Goal: Task Accomplishment & Management: Manage account settings

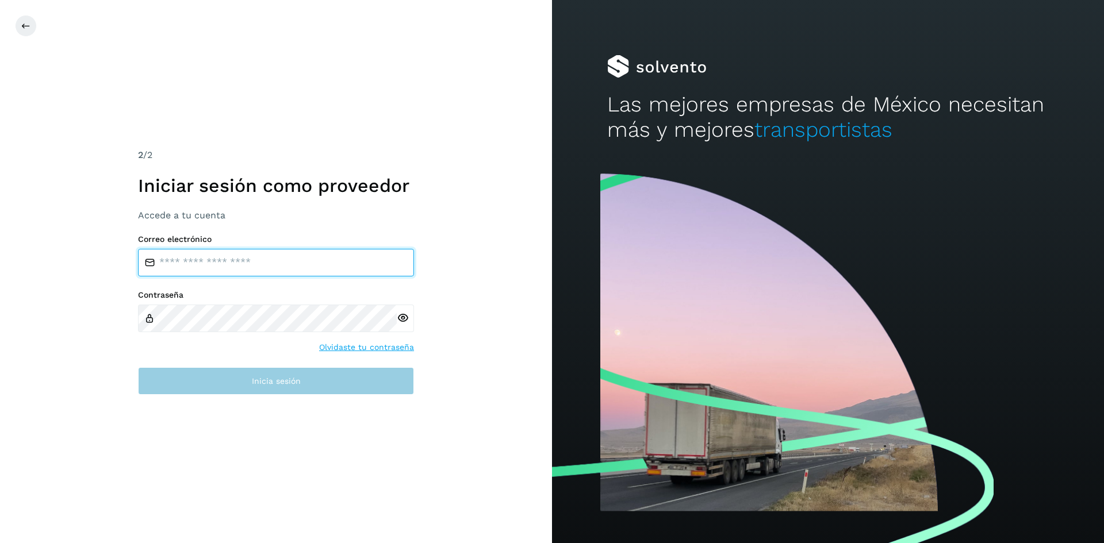
type input "**********"
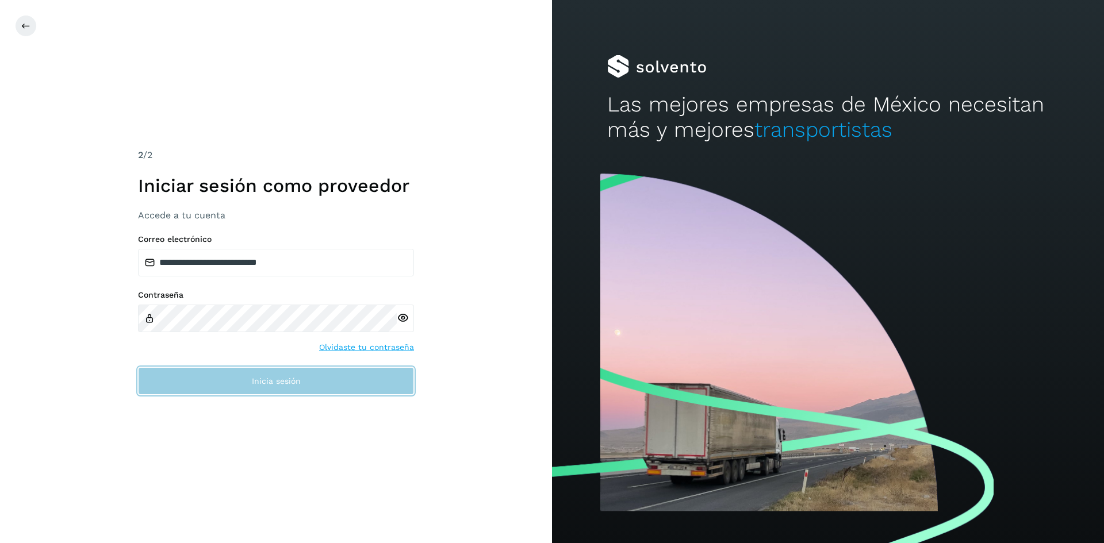
click at [280, 378] on span "Inicia sesión" at bounding box center [276, 381] width 49 height 8
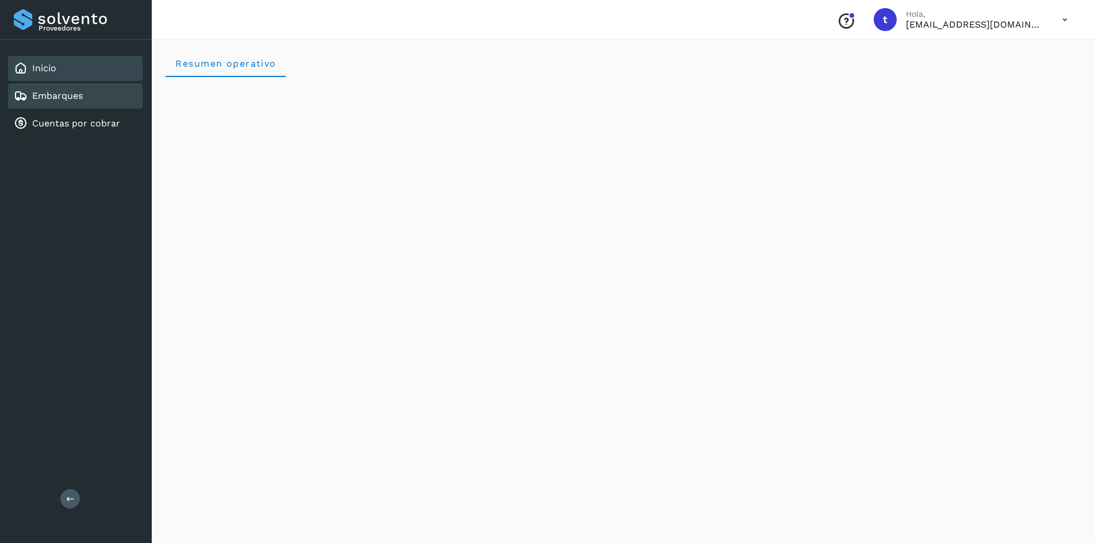
click at [47, 99] on link "Embarques" at bounding box center [57, 95] width 51 height 11
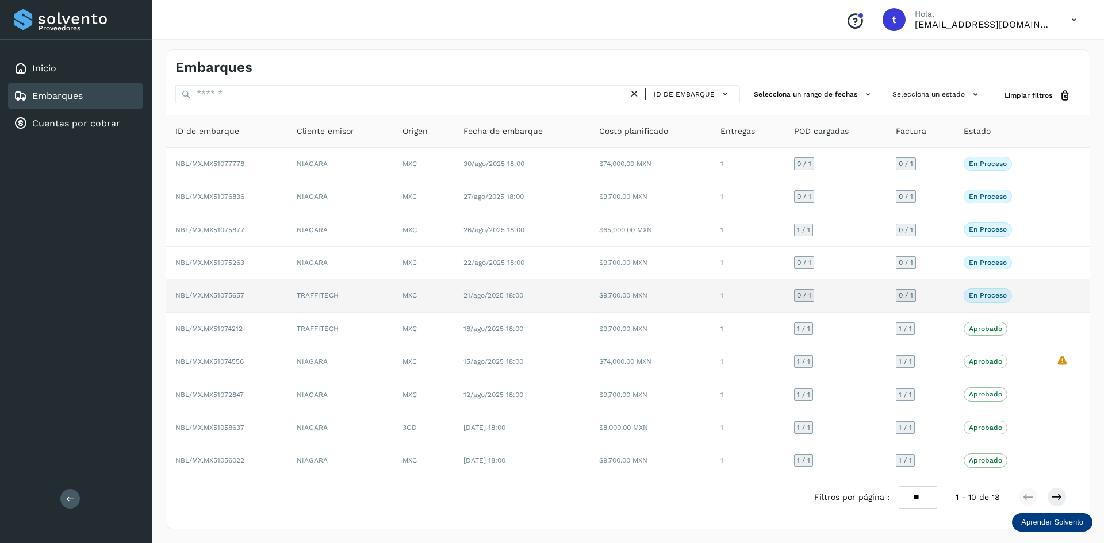
click at [239, 296] on span "NBL/MX.MX51075657" at bounding box center [209, 296] width 69 height 8
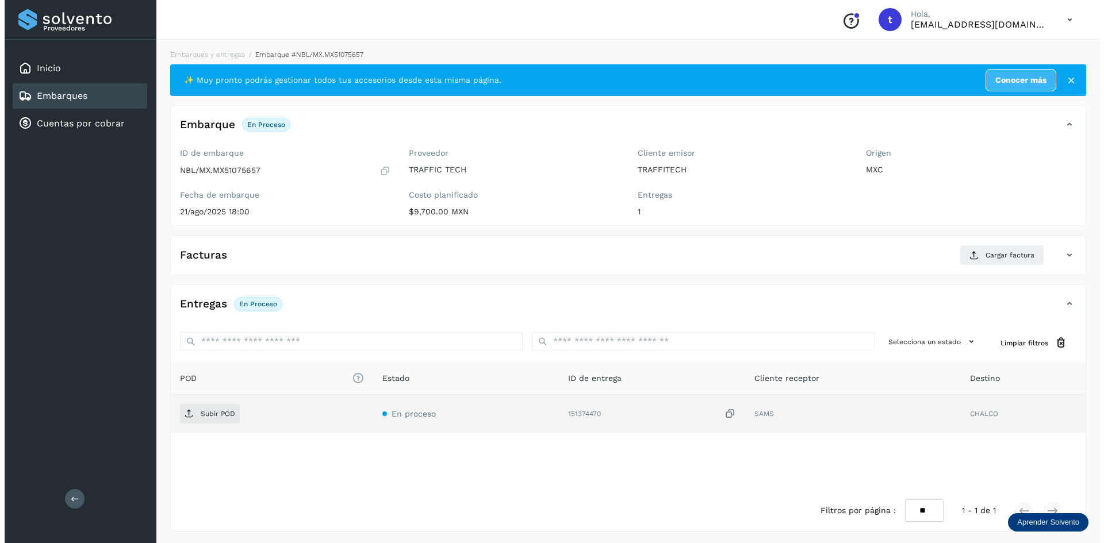
scroll to position [2, 0]
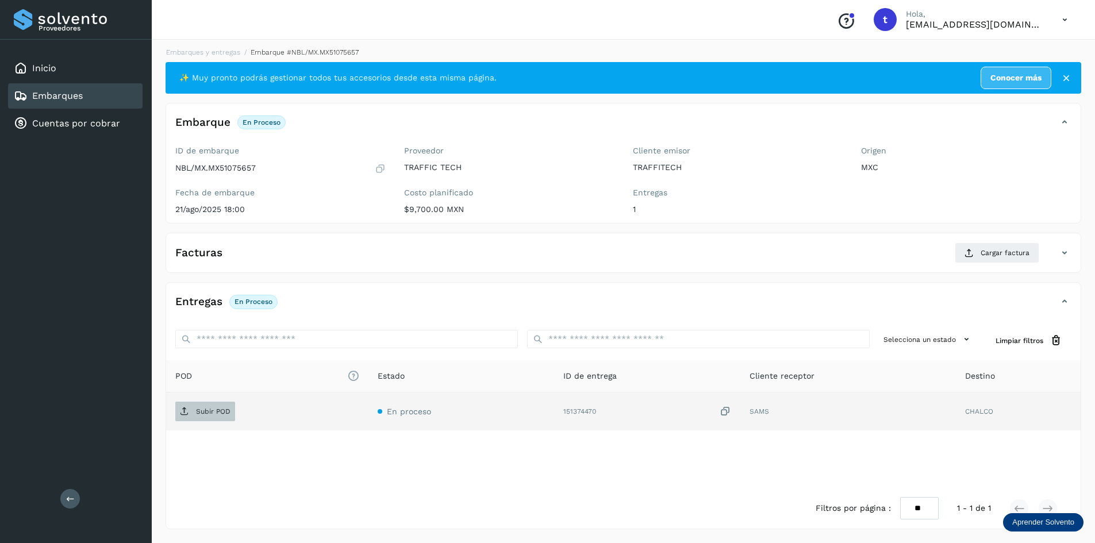
click at [216, 419] on span "Subir POD" at bounding box center [205, 412] width 60 height 18
click at [218, 403] on span "Subir POD" at bounding box center [205, 412] width 60 height 18
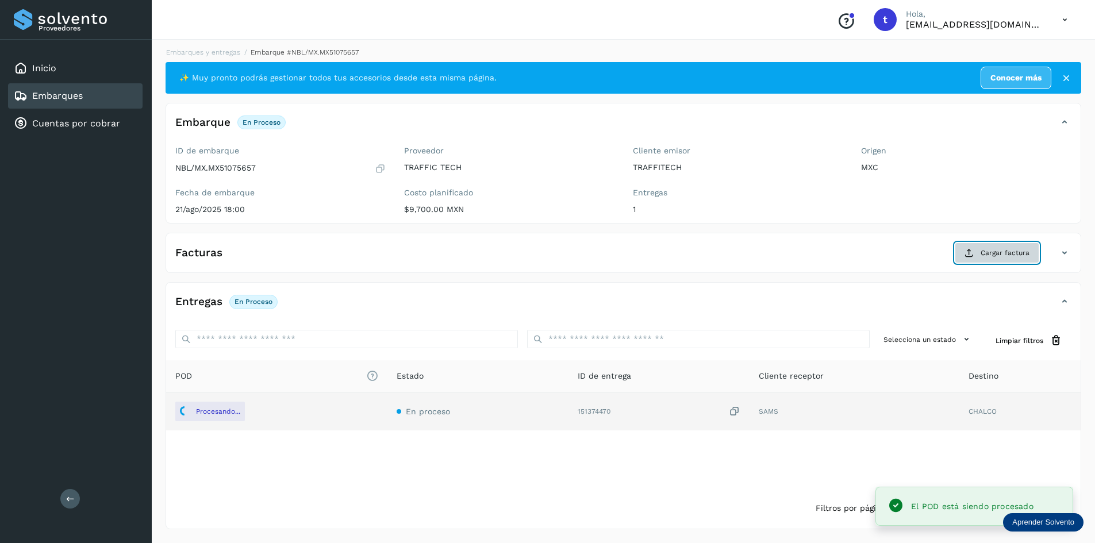
click at [1006, 253] on span "Cargar factura" at bounding box center [1005, 253] width 49 height 10
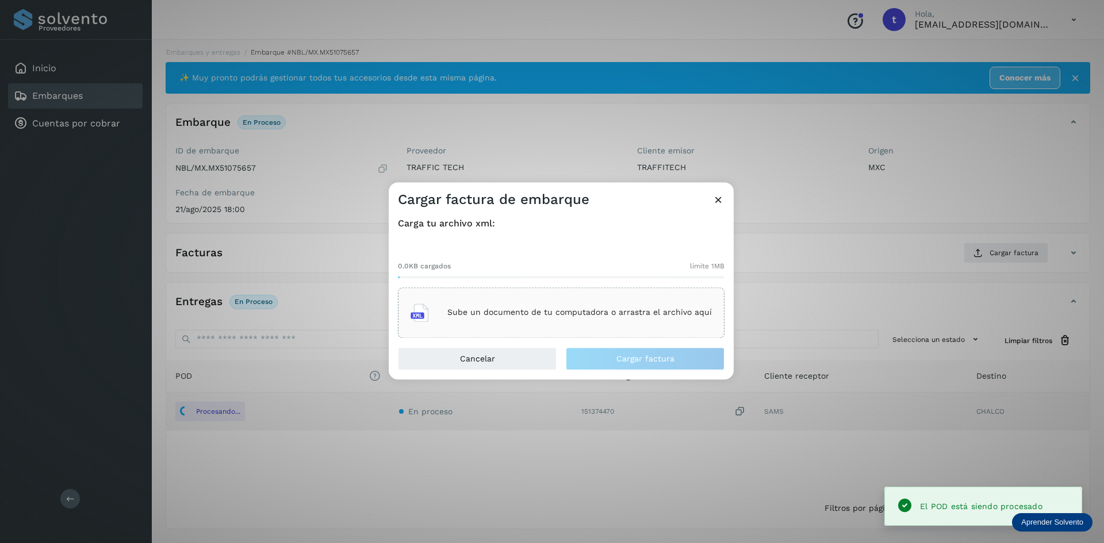
click at [585, 311] on p "Sube un documento de tu computadora o arrastra el archivo aquí" at bounding box center [579, 313] width 265 height 10
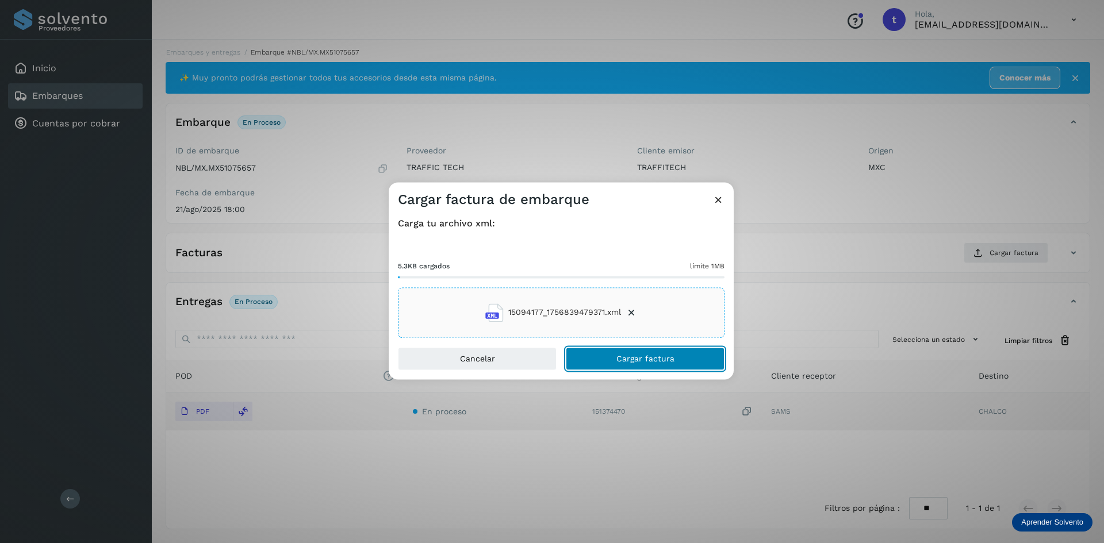
click at [660, 363] on button "Cargar factura" at bounding box center [645, 358] width 159 height 23
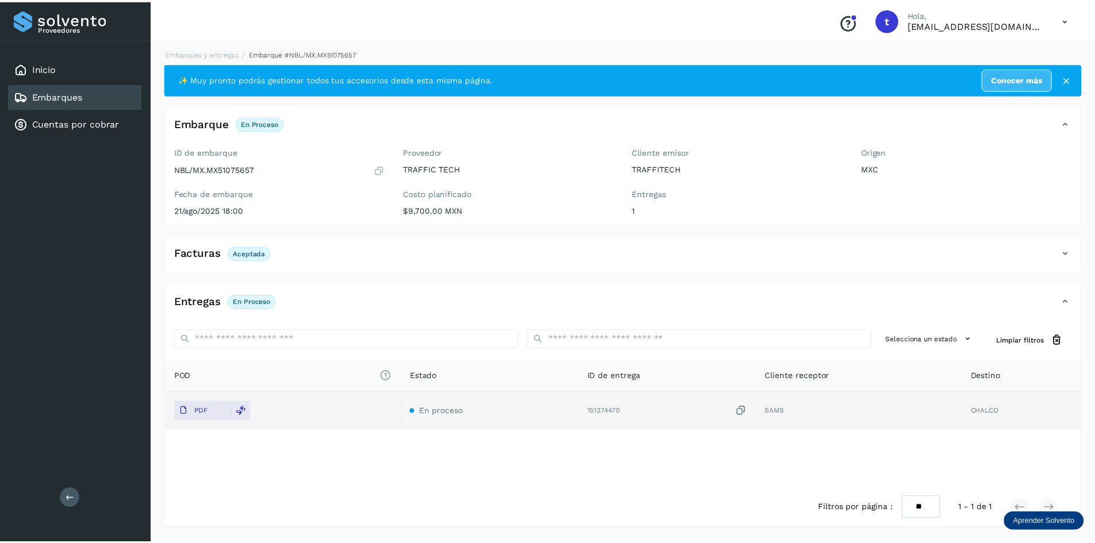
scroll to position [1, 0]
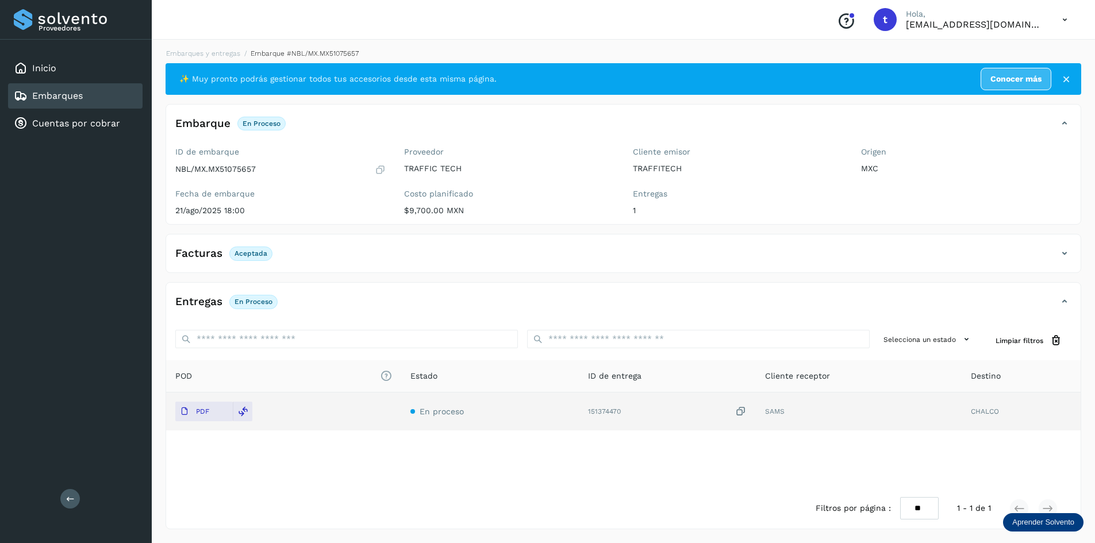
click at [89, 94] on div "Embarques" at bounding box center [75, 95] width 135 height 25
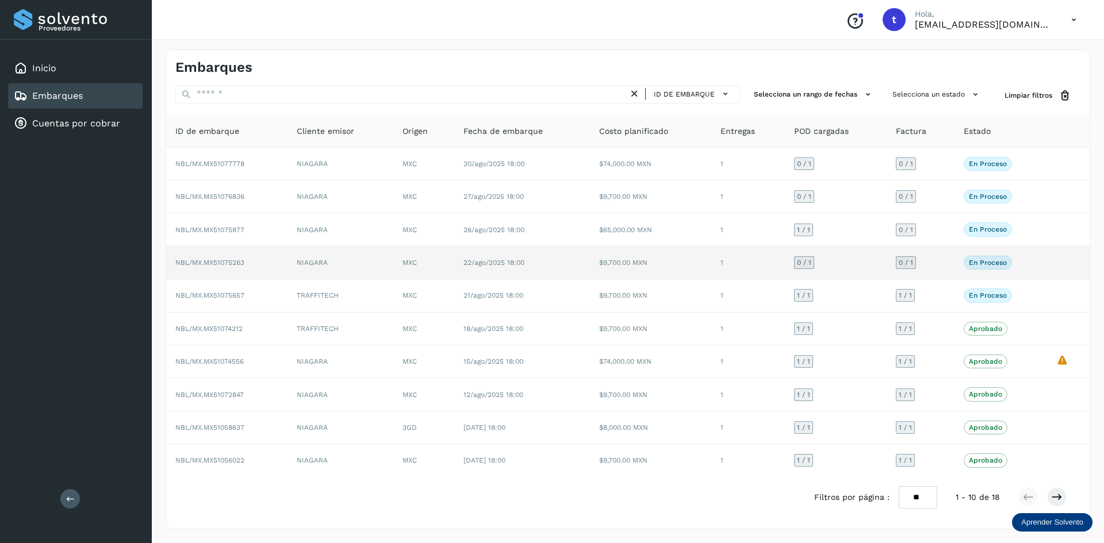
click at [322, 263] on td "NIAGARA" at bounding box center [341, 263] width 106 height 33
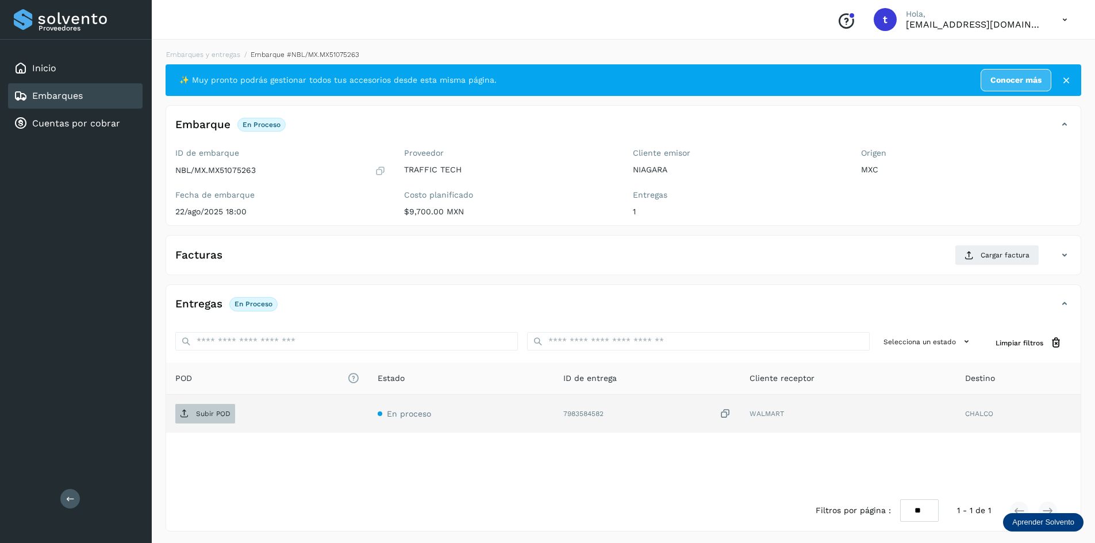
click at [217, 416] on p "Subir POD" at bounding box center [213, 414] width 35 height 8
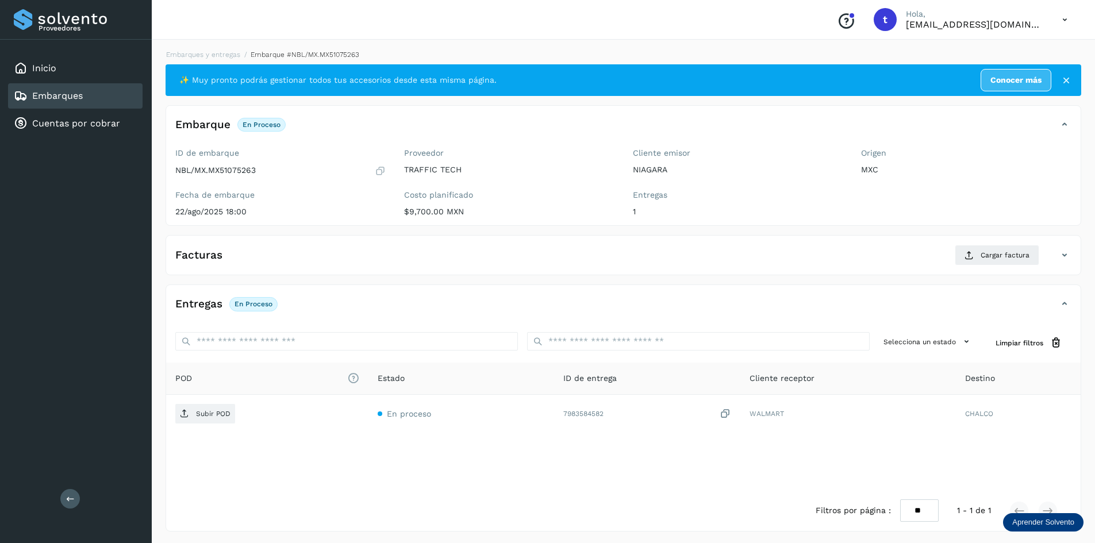
click at [990, 251] on div at bounding box center [547, 271] width 1095 height 543
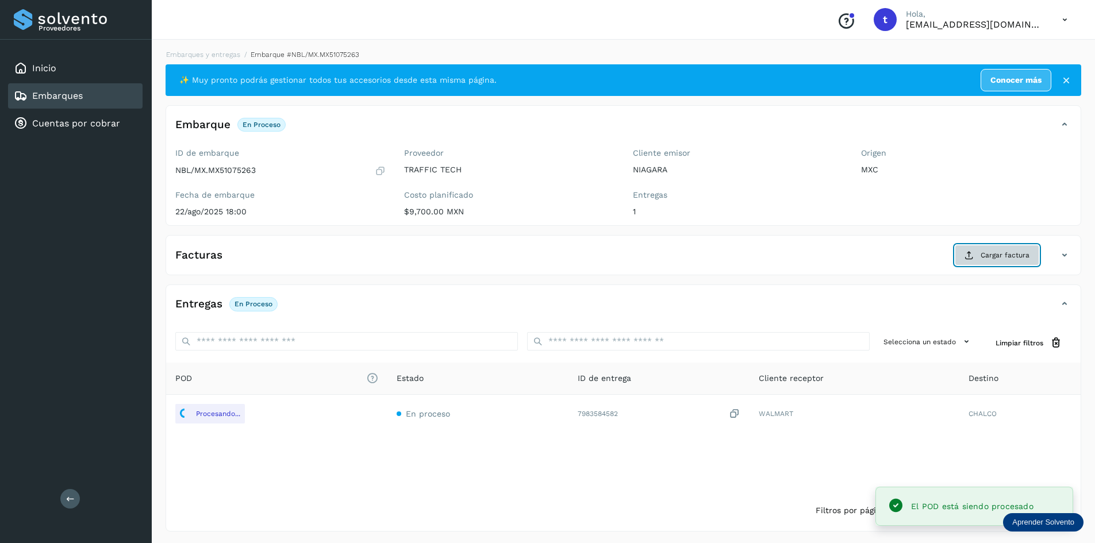
click at [1009, 257] on span "Cargar factura" at bounding box center [1005, 255] width 49 height 10
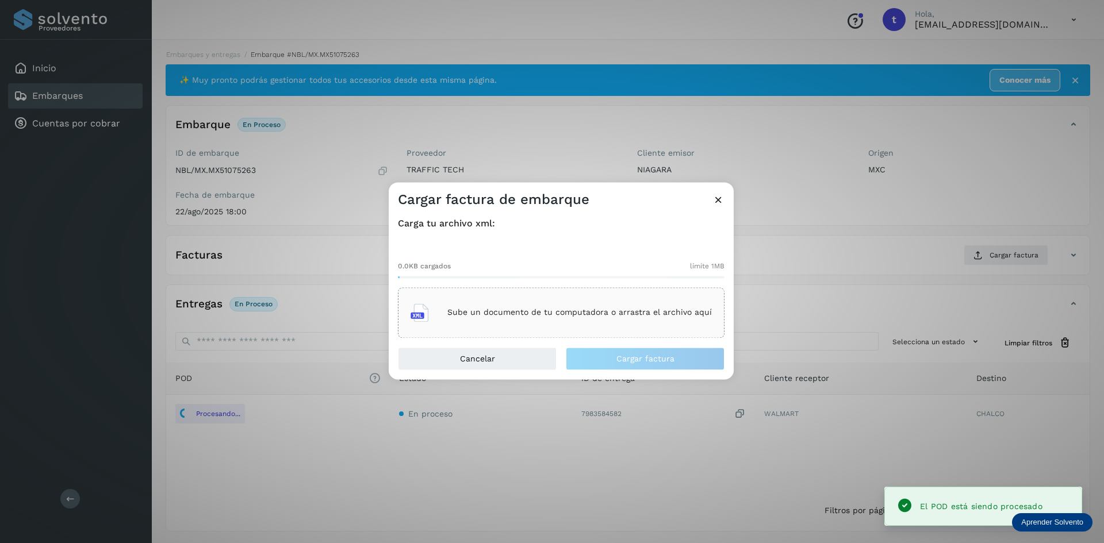
click at [615, 313] on p "Sube un documento de tu computadora o arrastra el archivo aquí" at bounding box center [579, 313] width 265 height 10
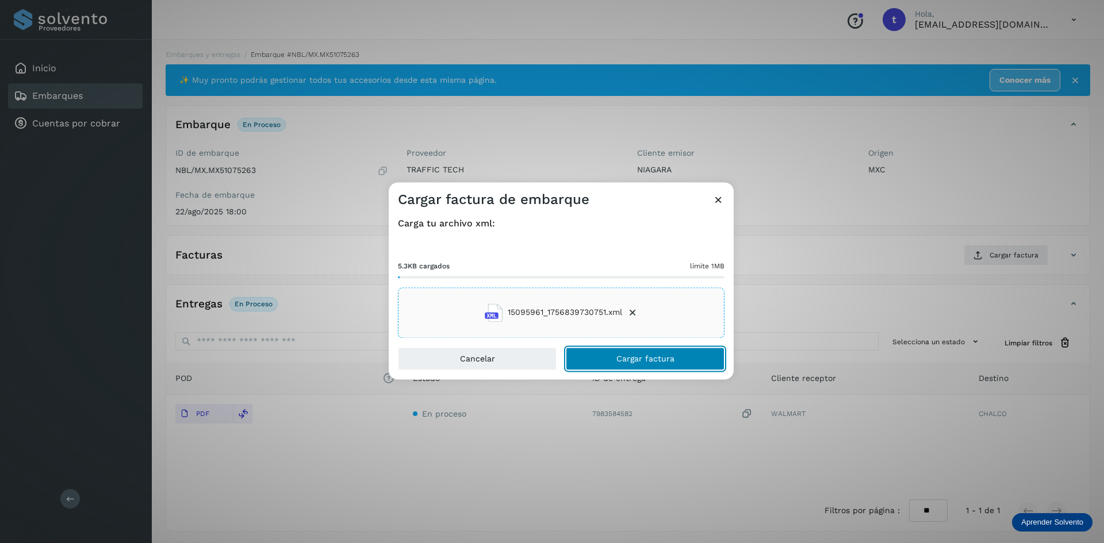
click at [651, 354] on button "Cargar factura" at bounding box center [645, 358] width 159 height 23
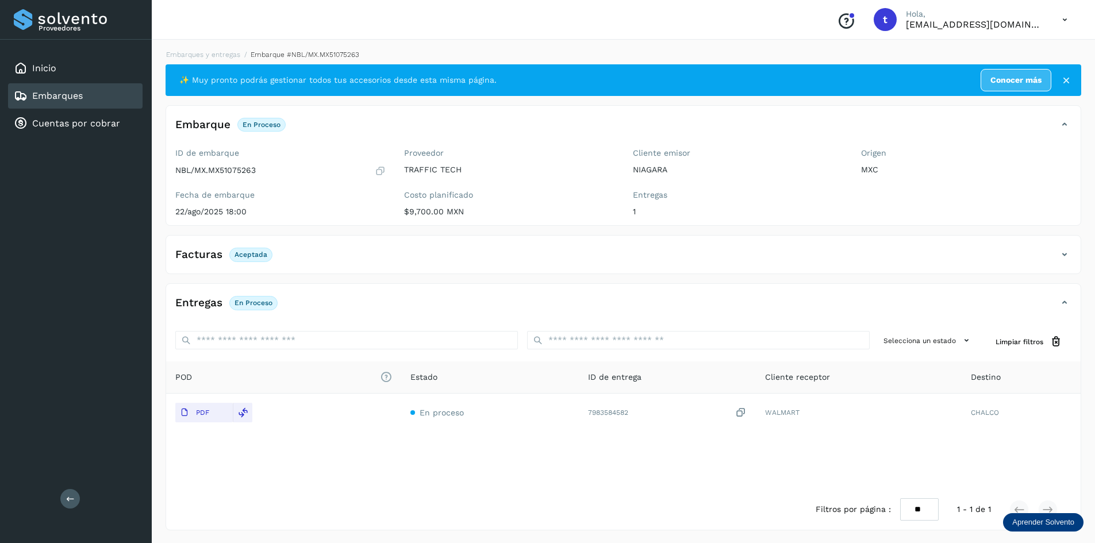
click at [74, 104] on div "Embarques" at bounding box center [75, 95] width 135 height 25
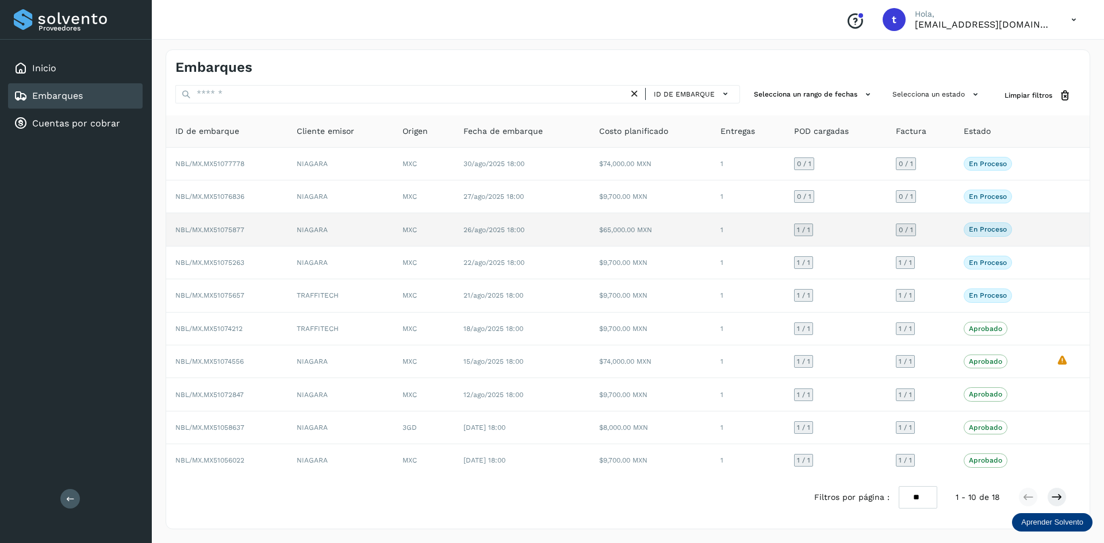
click at [221, 228] on span "NBL/MX.MX51075877" at bounding box center [209, 230] width 69 height 8
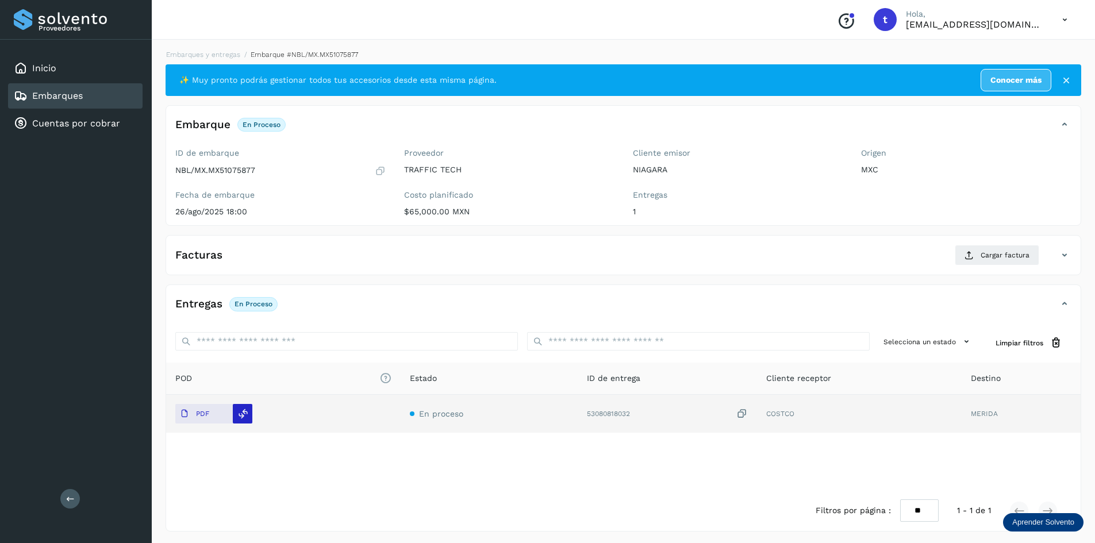
click at [246, 413] on icon at bounding box center [243, 414] width 10 height 10
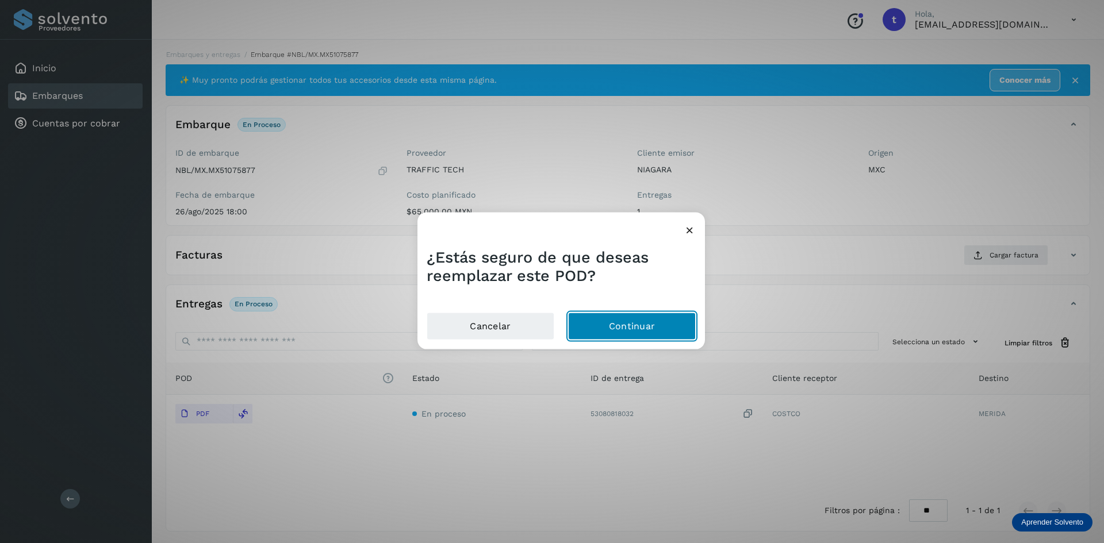
click at [615, 328] on button "Continuar" at bounding box center [632, 327] width 128 height 28
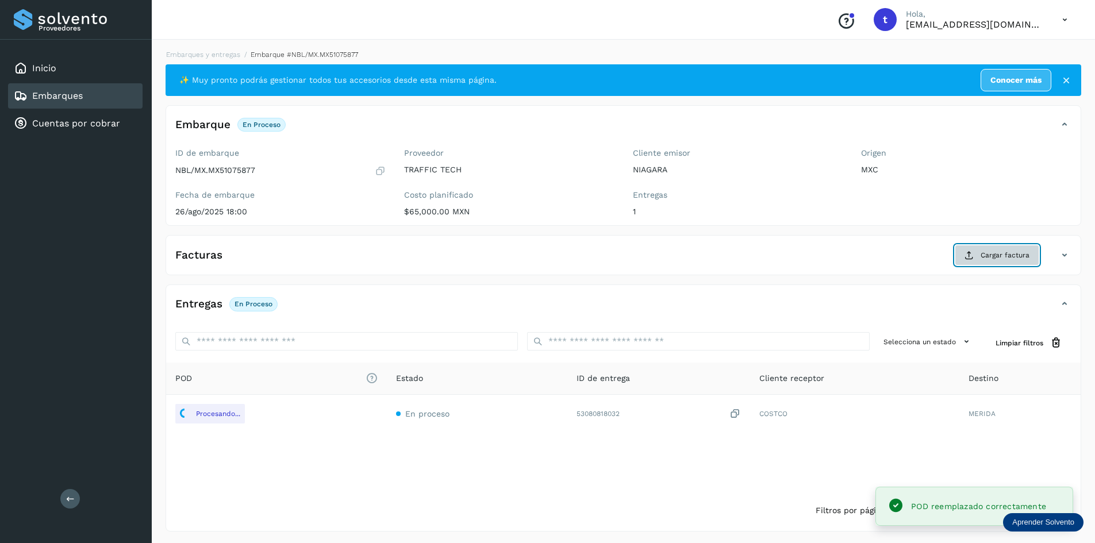
click at [1000, 255] on span "Cargar factura" at bounding box center [1005, 255] width 49 height 10
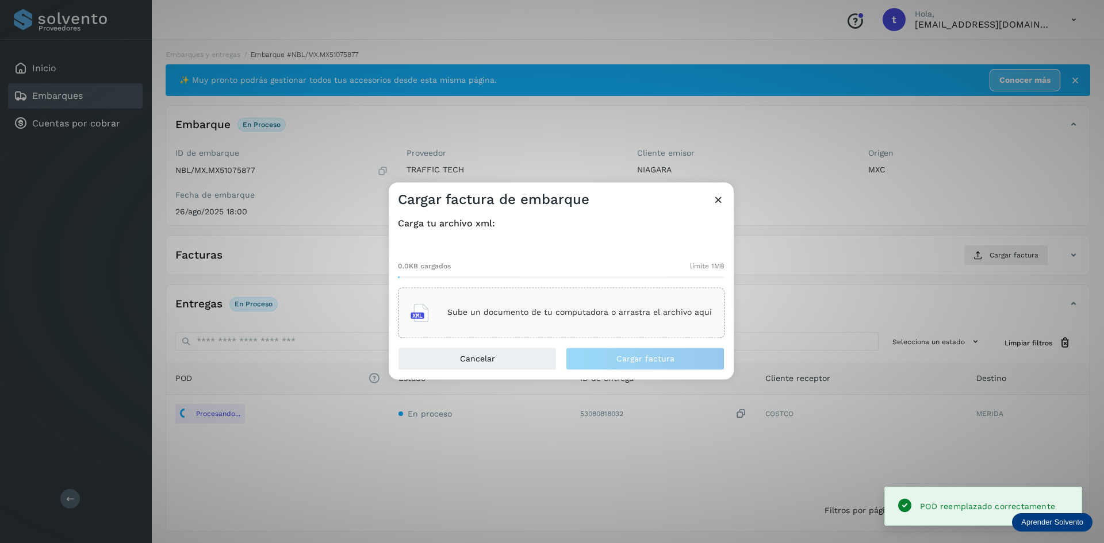
click at [639, 304] on div "Sube un documento de tu computadora o arrastra el archivo aquí" at bounding box center [561, 312] width 301 height 31
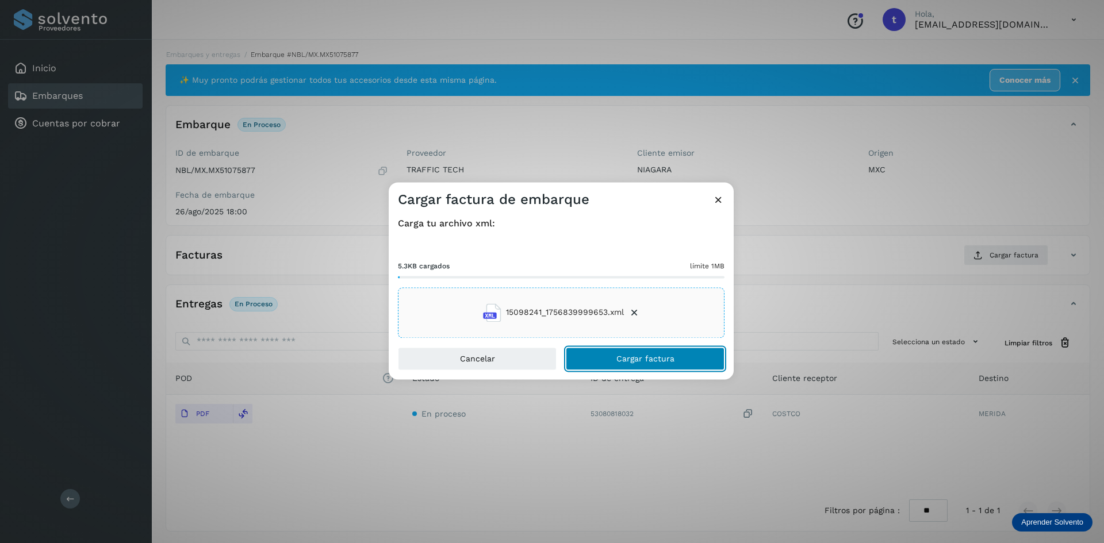
click at [668, 358] on span "Cargar factura" at bounding box center [645, 359] width 58 height 8
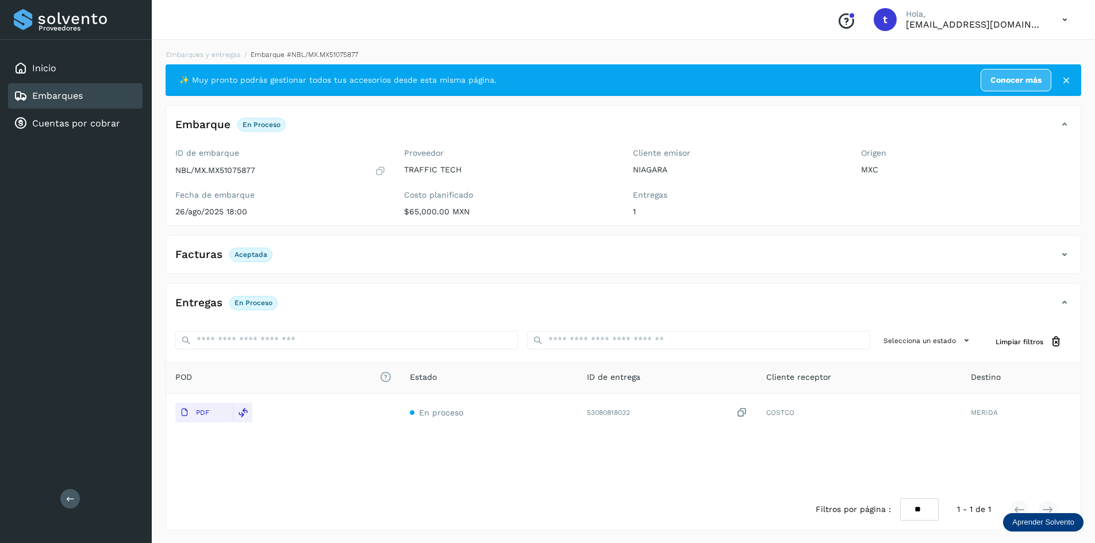
click at [74, 98] on link "Embarques" at bounding box center [57, 95] width 51 height 11
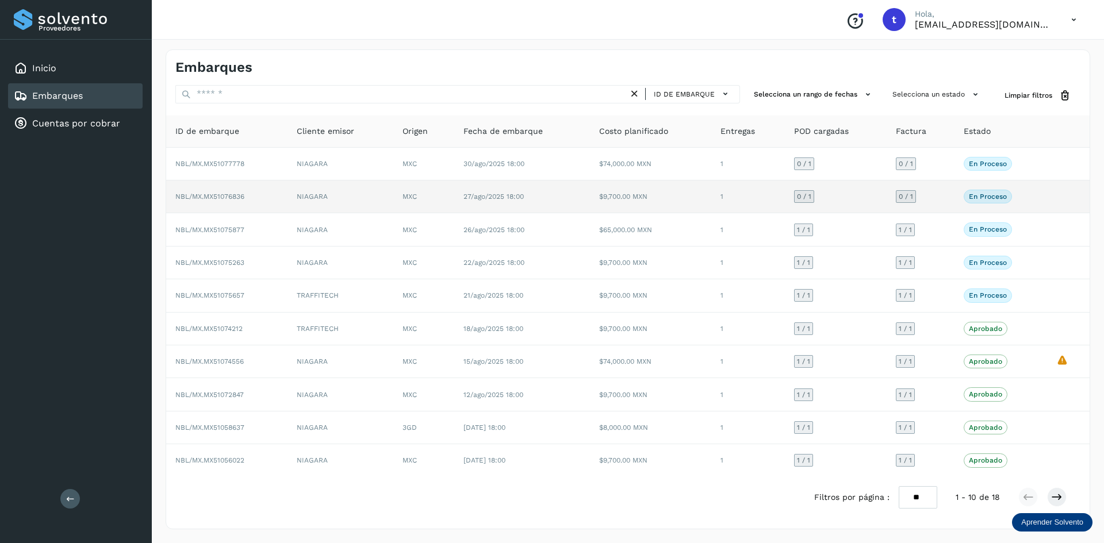
click at [251, 198] on td "NBL/MX.MX51076836" at bounding box center [226, 197] width 121 height 33
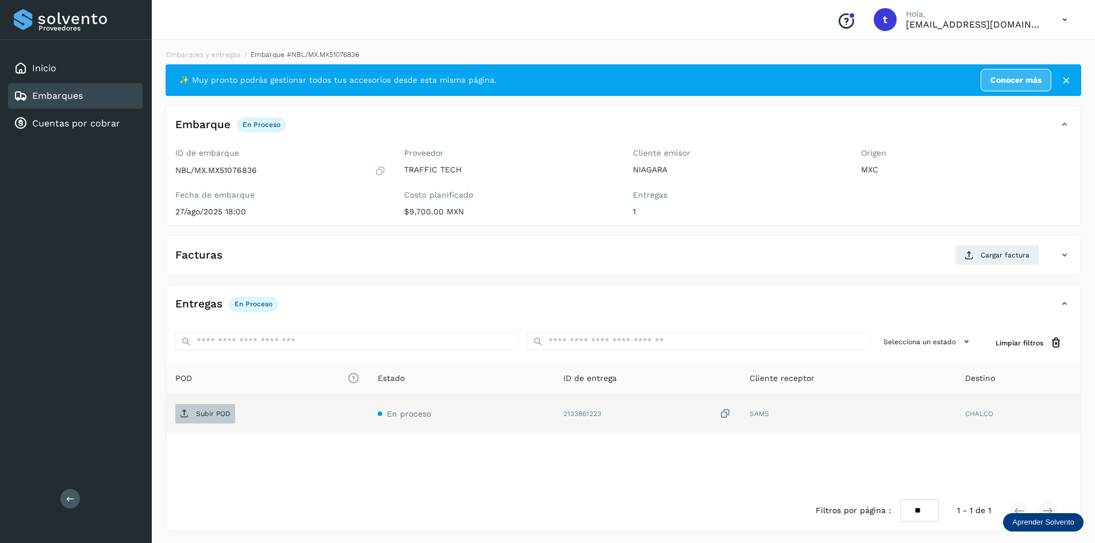
click at [227, 411] on p "Subir POD" at bounding box center [213, 414] width 35 height 8
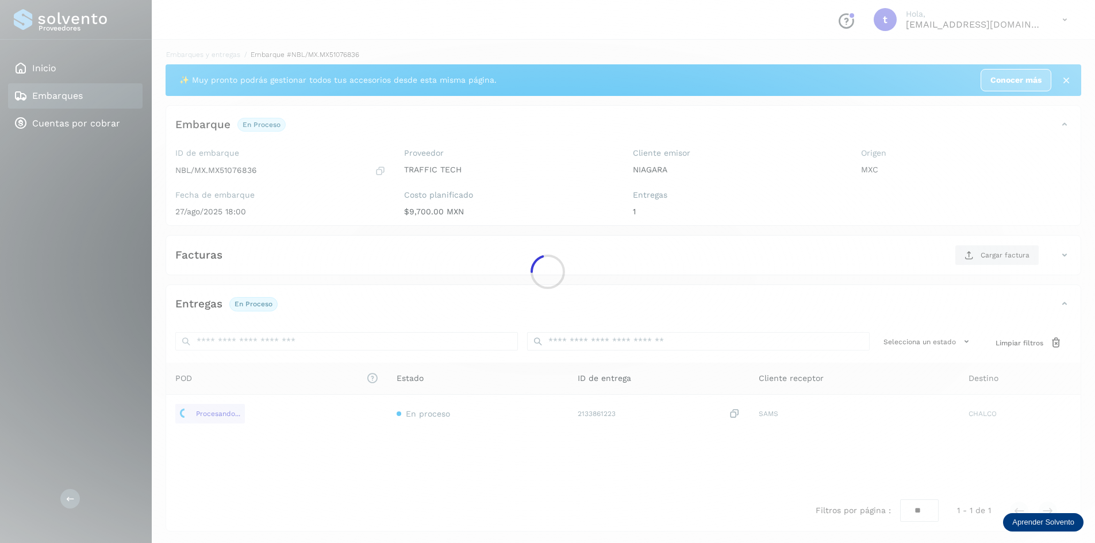
drag, startPoint x: 987, startPoint y: 258, endPoint x: 36, endPoint y: 382, distance: 959.2
click at [986, 258] on div at bounding box center [547, 271] width 1095 height 543
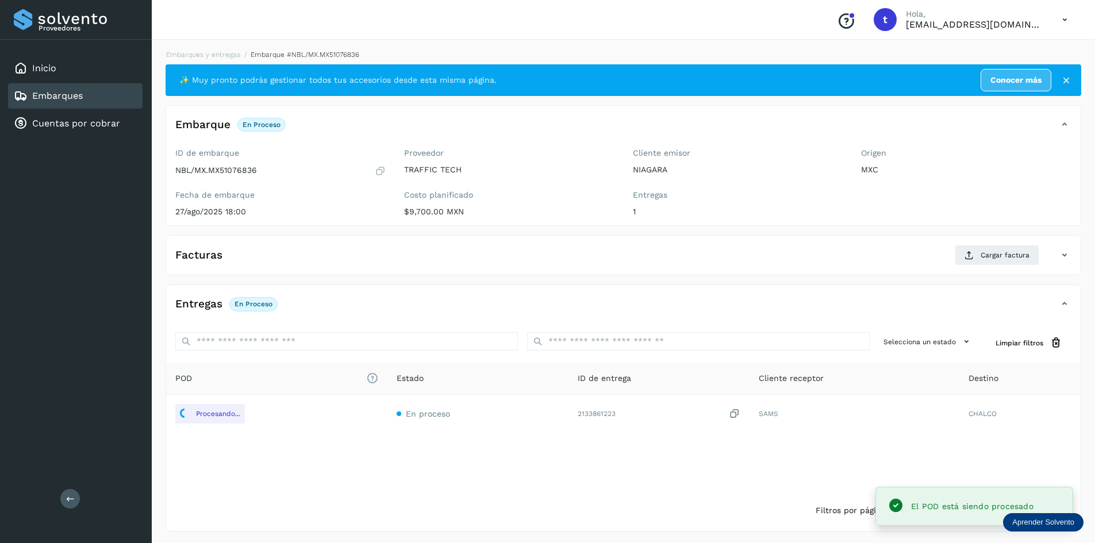
click at [996, 267] on div "Facturas Cargar factura" at bounding box center [623, 260] width 915 height 30
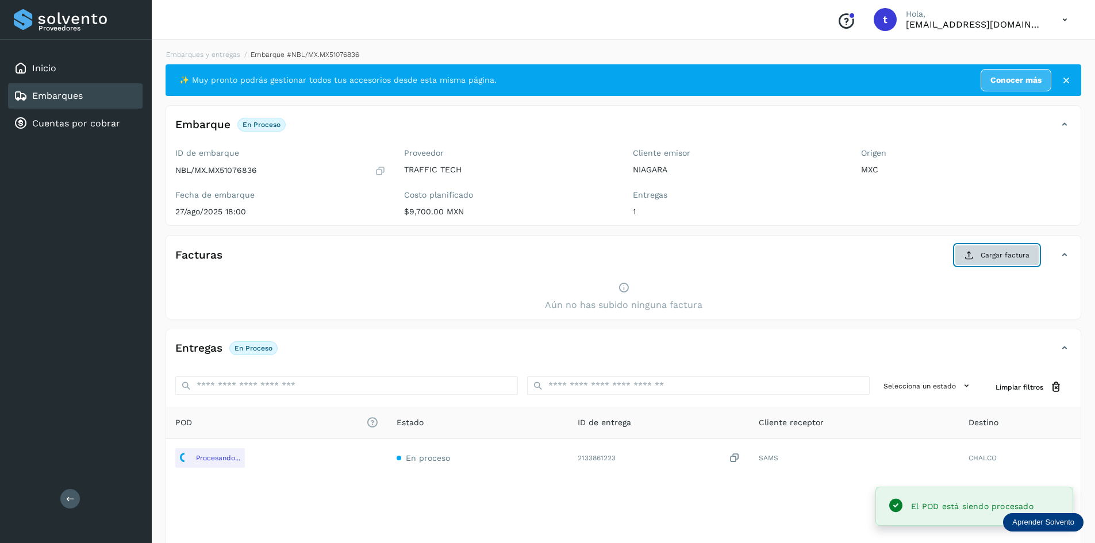
click at [992, 255] on span "Cargar factura" at bounding box center [1005, 255] width 49 height 10
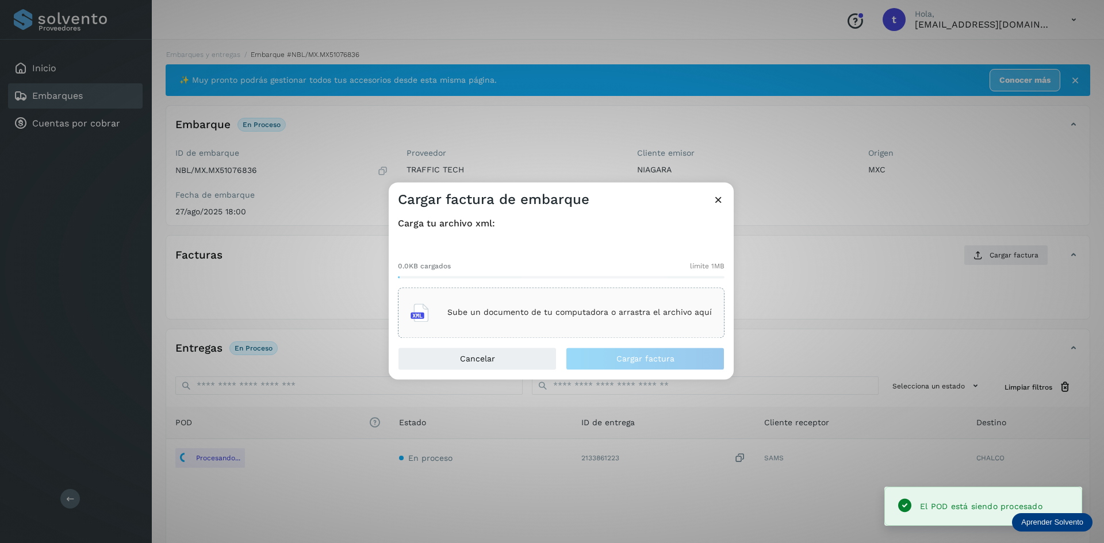
click at [612, 295] on div "Sube un documento de tu computadora o arrastra el archivo aquí" at bounding box center [561, 313] width 327 height 51
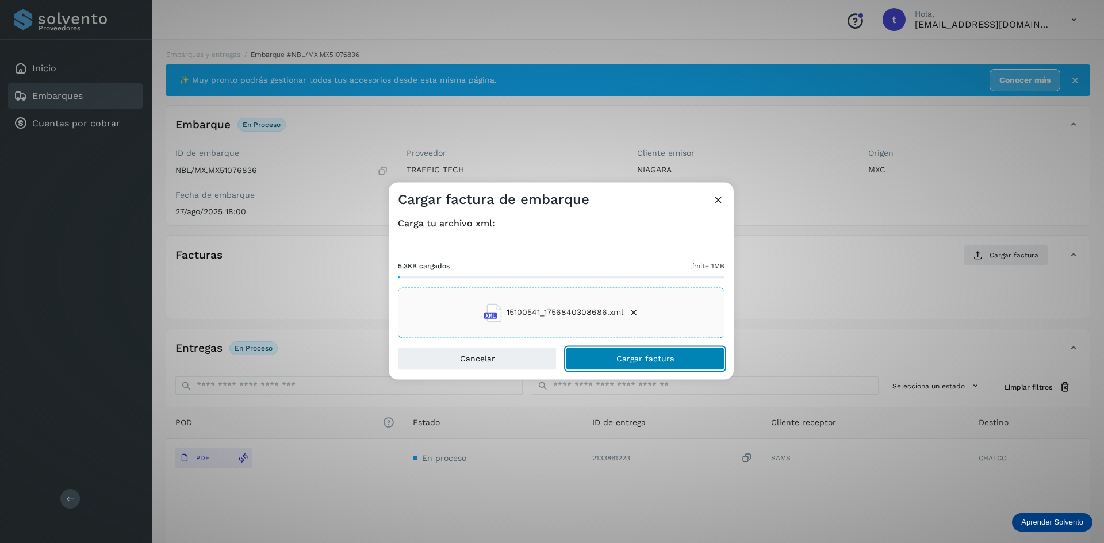
click at [646, 353] on button "Cargar factura" at bounding box center [645, 358] width 159 height 23
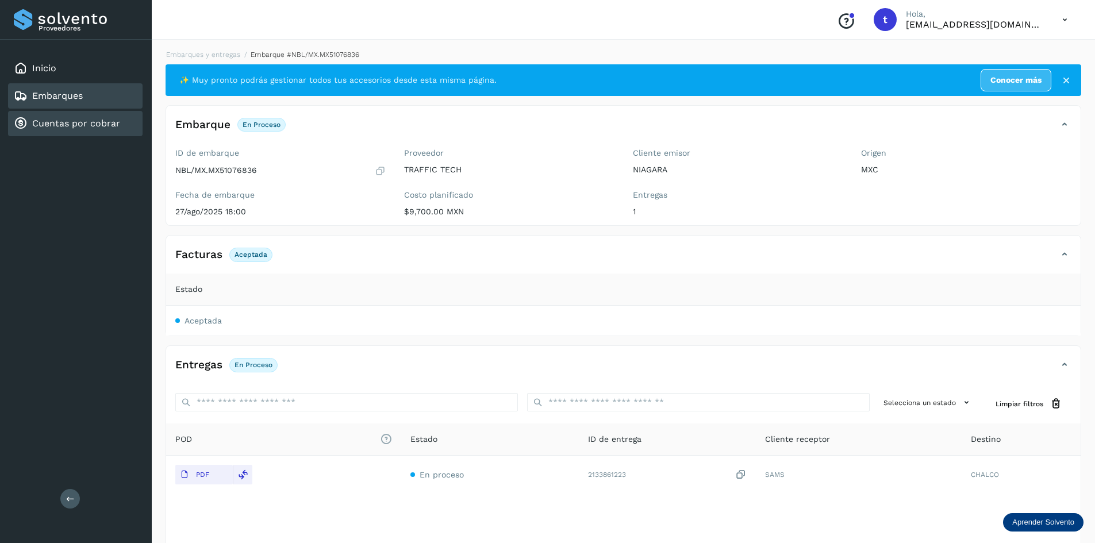
drag, startPoint x: 83, startPoint y: 94, endPoint x: 93, endPoint y: 112, distance: 20.3
click at [82, 94] on link "Embarques" at bounding box center [57, 95] width 51 height 11
